Goal: Check status: Check status

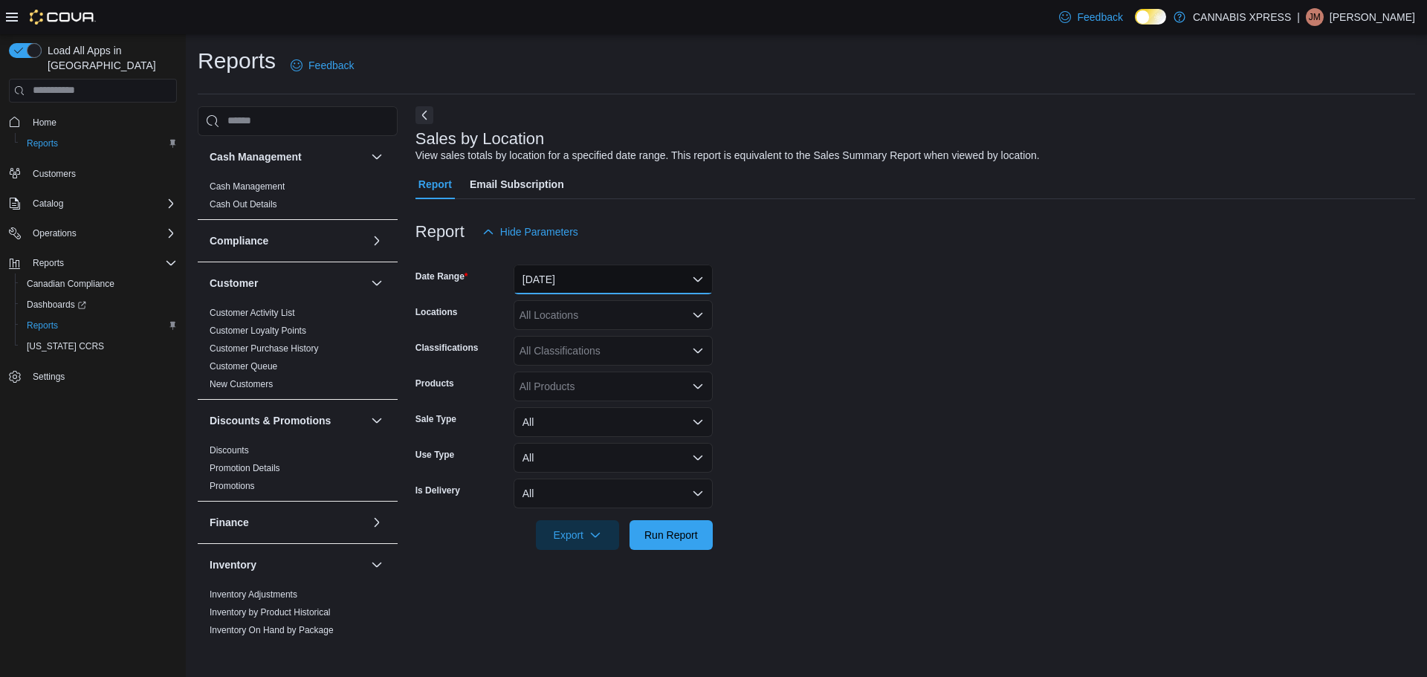
click at [587, 276] on button "[DATE]" at bounding box center [613, 280] width 199 height 30
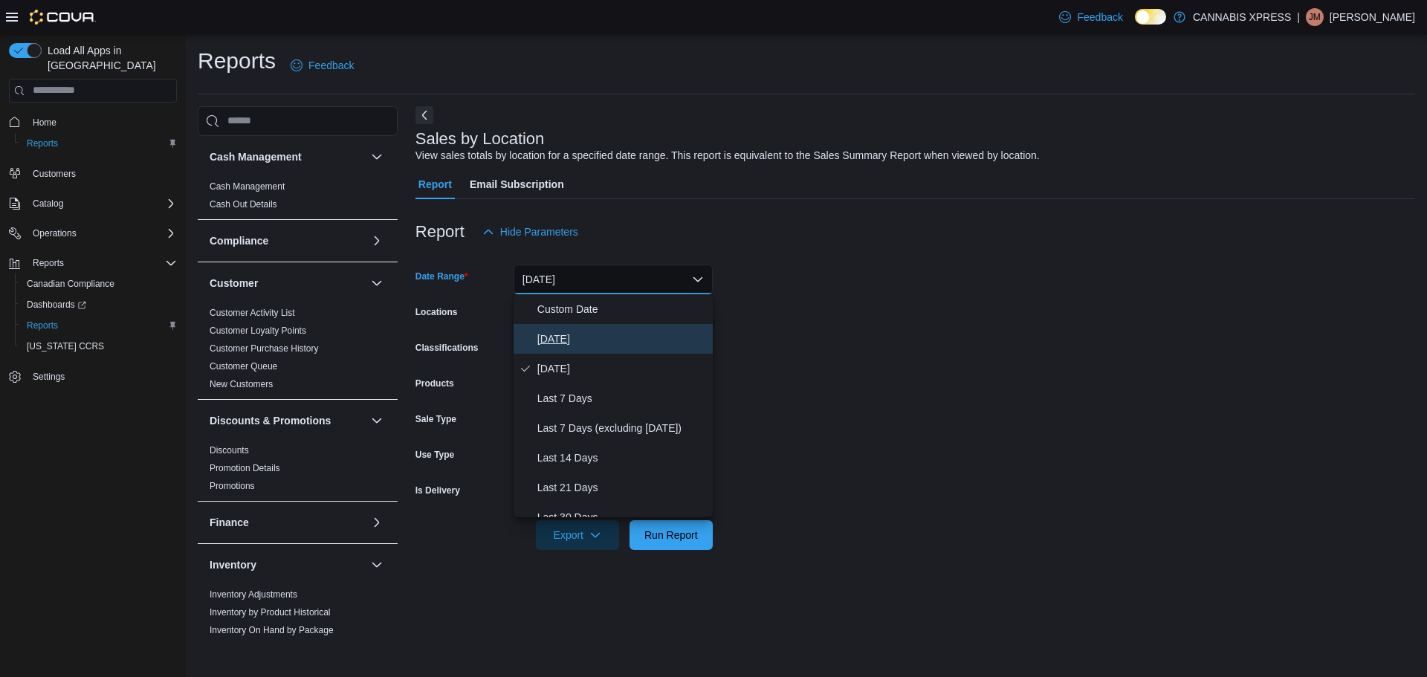
click at [570, 341] on span "[DATE]" at bounding box center [623, 339] width 170 height 18
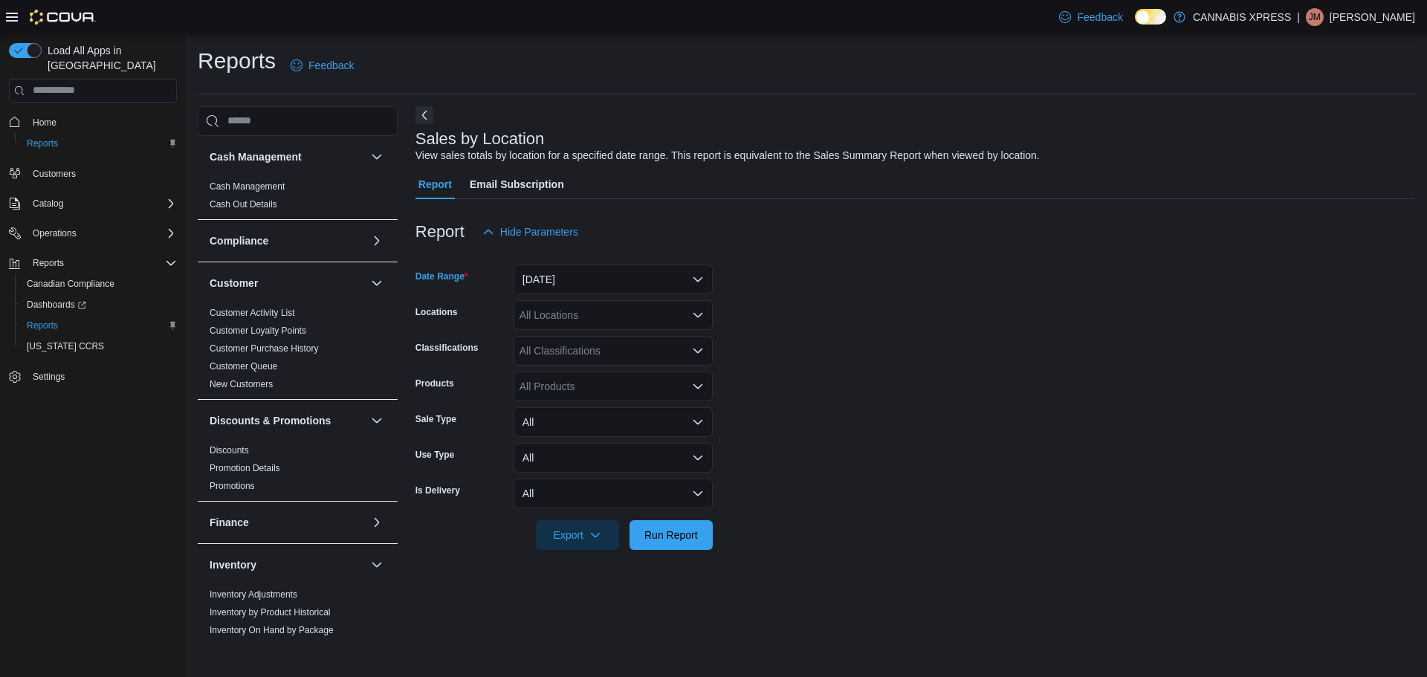
click at [572, 304] on div "All Locations" at bounding box center [613, 315] width 199 height 30
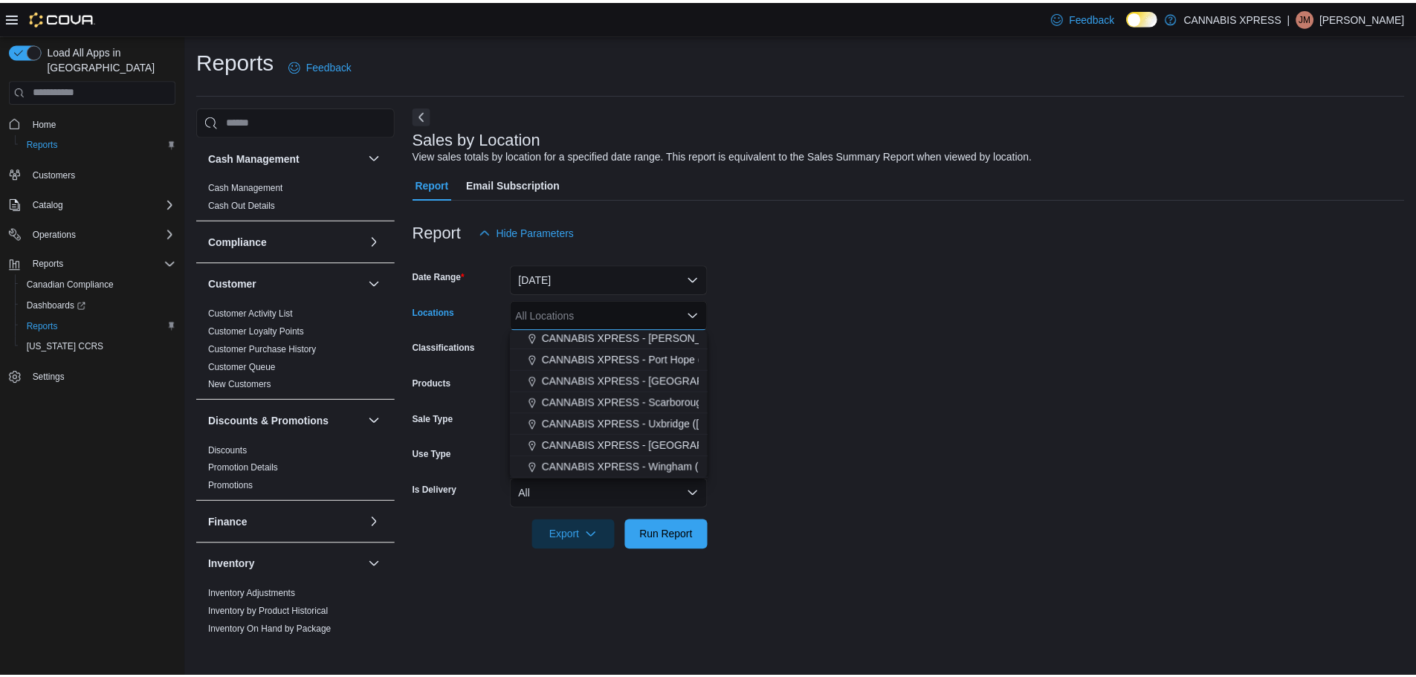
scroll to position [149, 0]
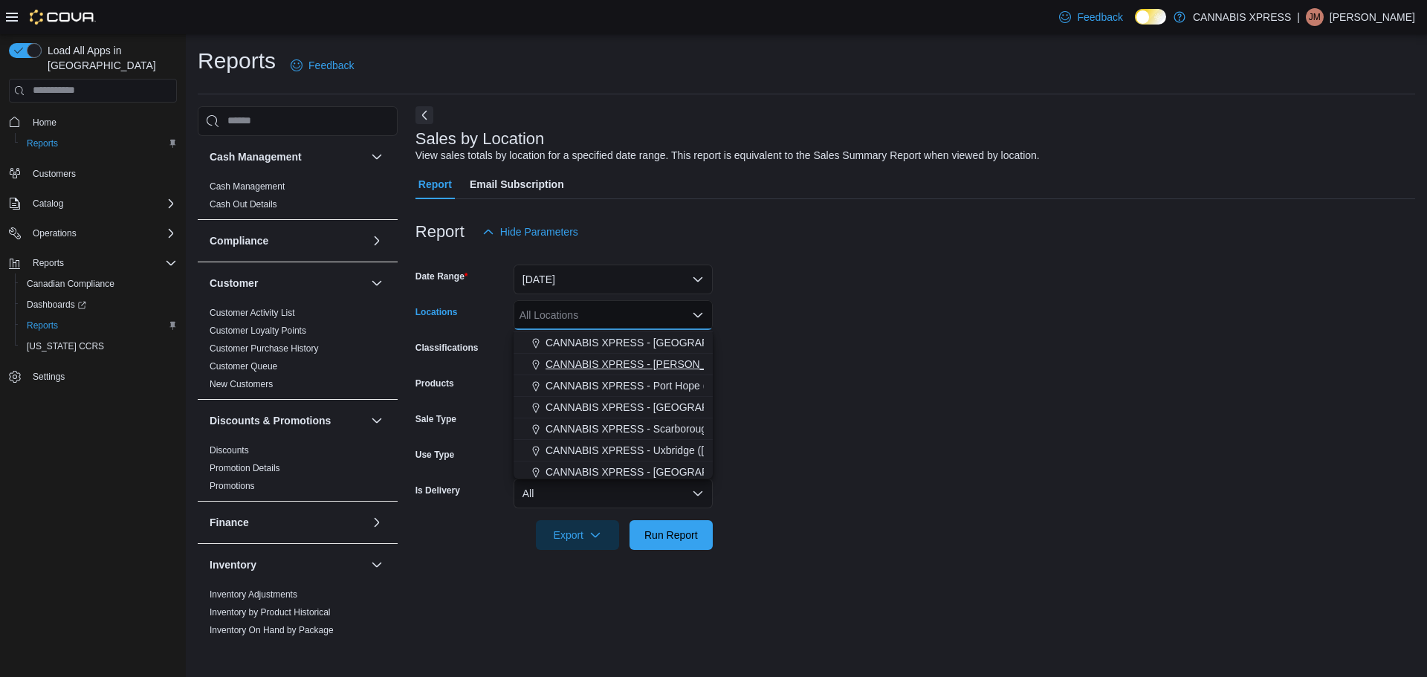
click at [677, 367] on span "CANNABIS XPRESS - [PERSON_NAME] ([GEOGRAPHIC_DATA])" at bounding box center [702, 364] width 312 height 15
click at [656, 533] on span "Run Report" at bounding box center [672, 534] width 54 height 15
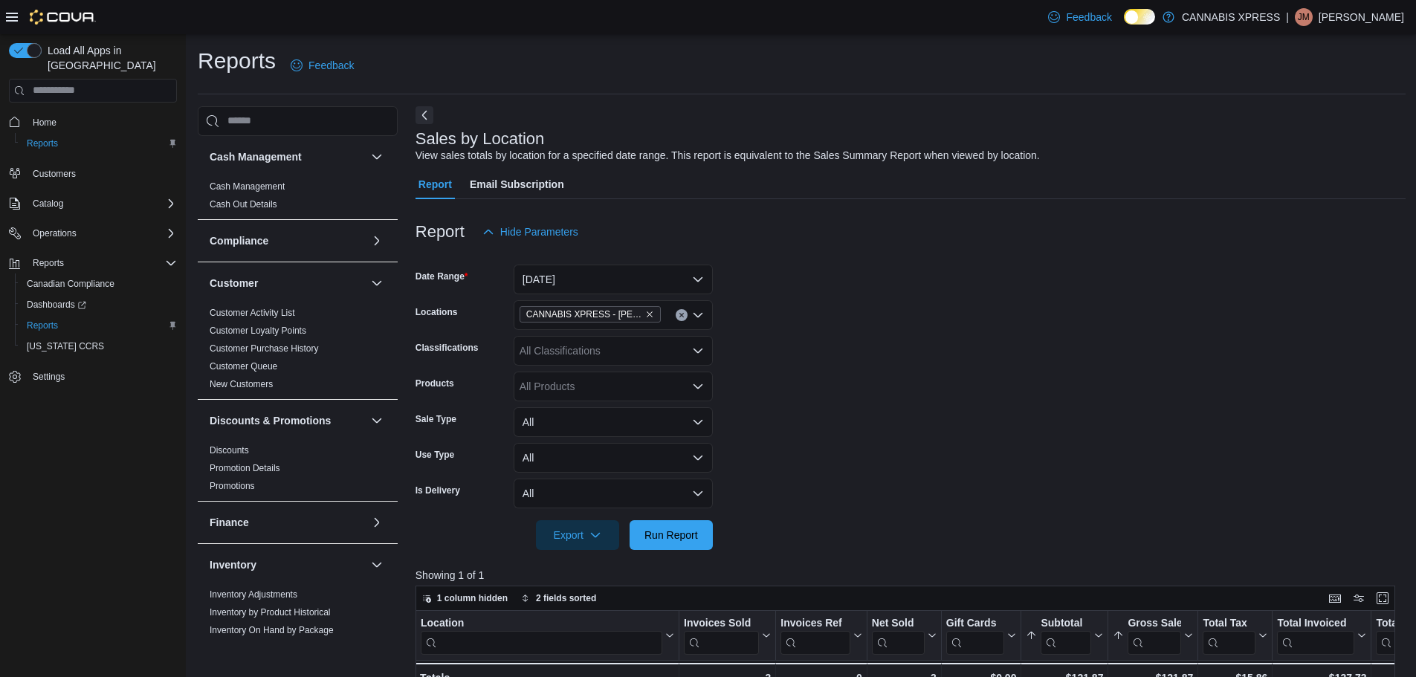
click at [640, 314] on span "CANNABIS XPRESS - [PERSON_NAME] ([GEOGRAPHIC_DATA])" at bounding box center [584, 314] width 116 height 15
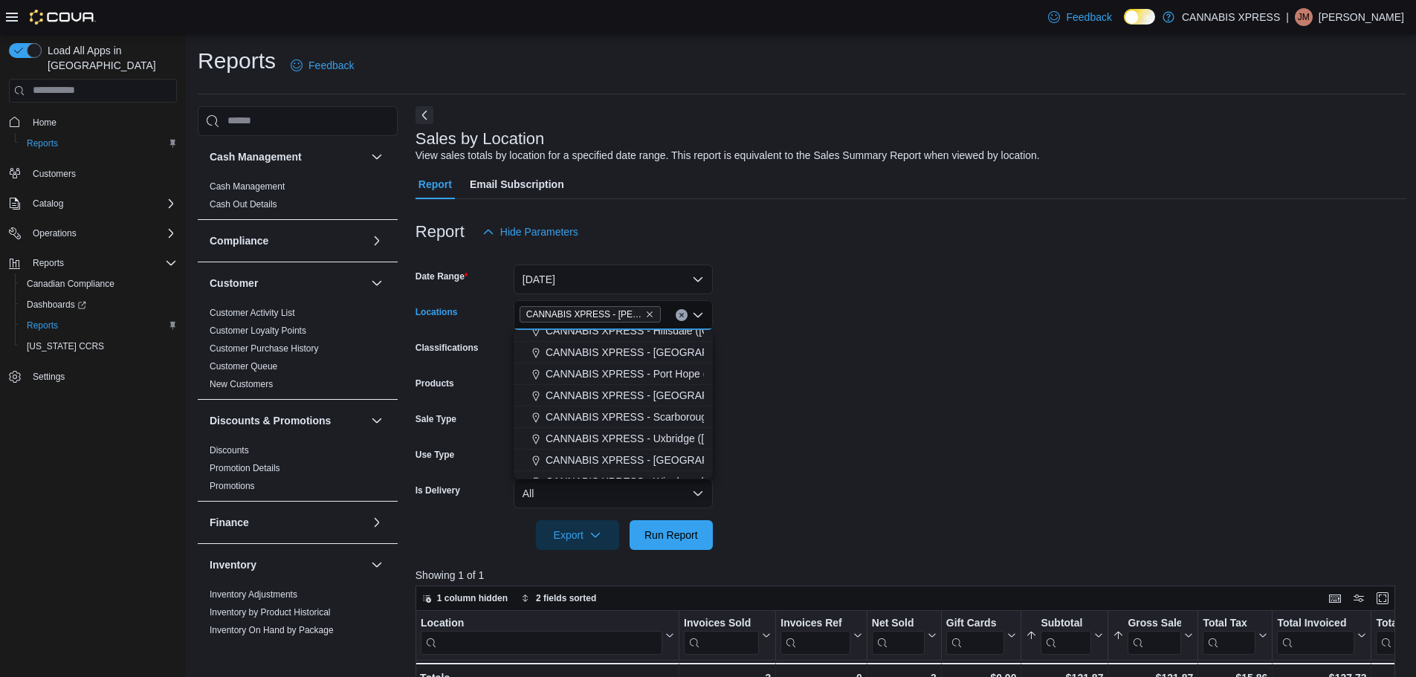
scroll to position [149, 0]
click at [668, 424] on span "CANNABIS XPRESS - Uxbridge ([GEOGRAPHIC_DATA])" at bounding box center [680, 429] width 268 height 15
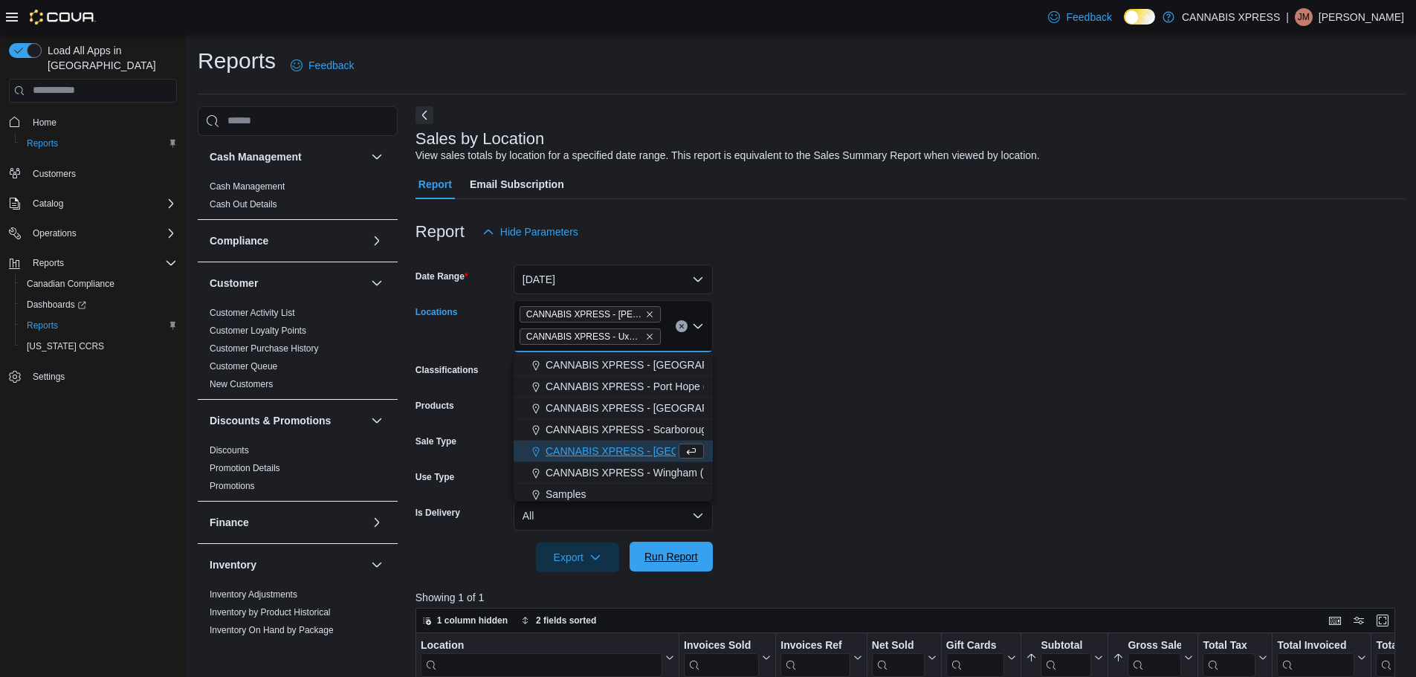
drag, startPoint x: 651, startPoint y: 562, endPoint x: 688, endPoint y: 553, distance: 37.5
click at [652, 562] on span "Run Report" at bounding box center [672, 556] width 54 height 15
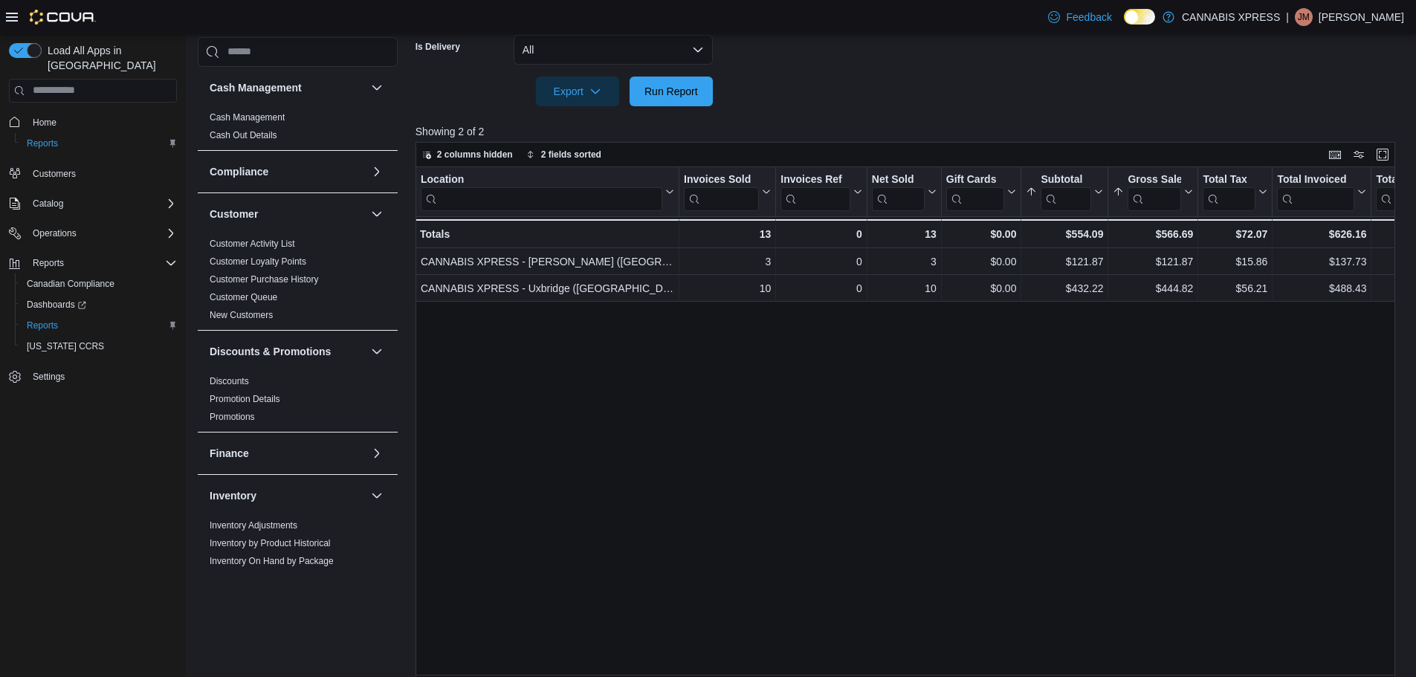
scroll to position [484, 0]
